Goal: Find specific page/section: Find specific page/section

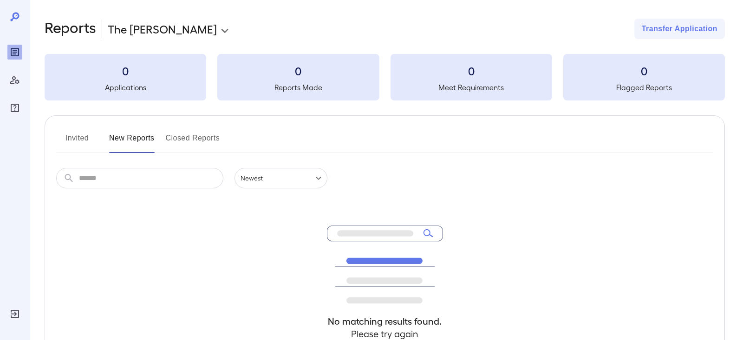
click at [142, 137] on button "New Reports" at bounding box center [132, 142] width 46 height 22
